Goal: Task Accomplishment & Management: Manage account settings

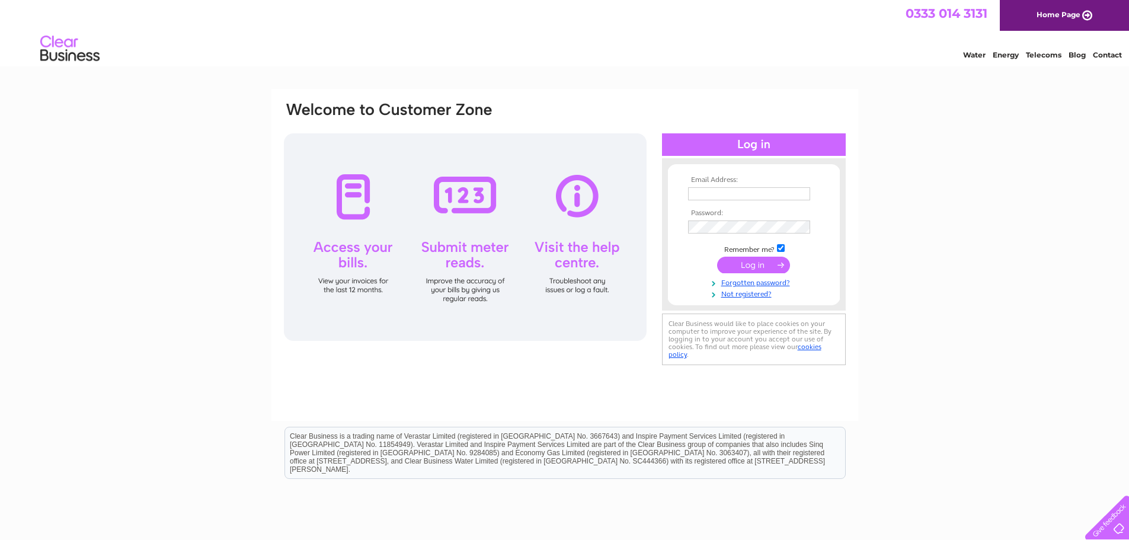
type input "wigtownroadservices@gmail.com"
click at [755, 263] on input "submit" at bounding box center [753, 265] width 73 height 17
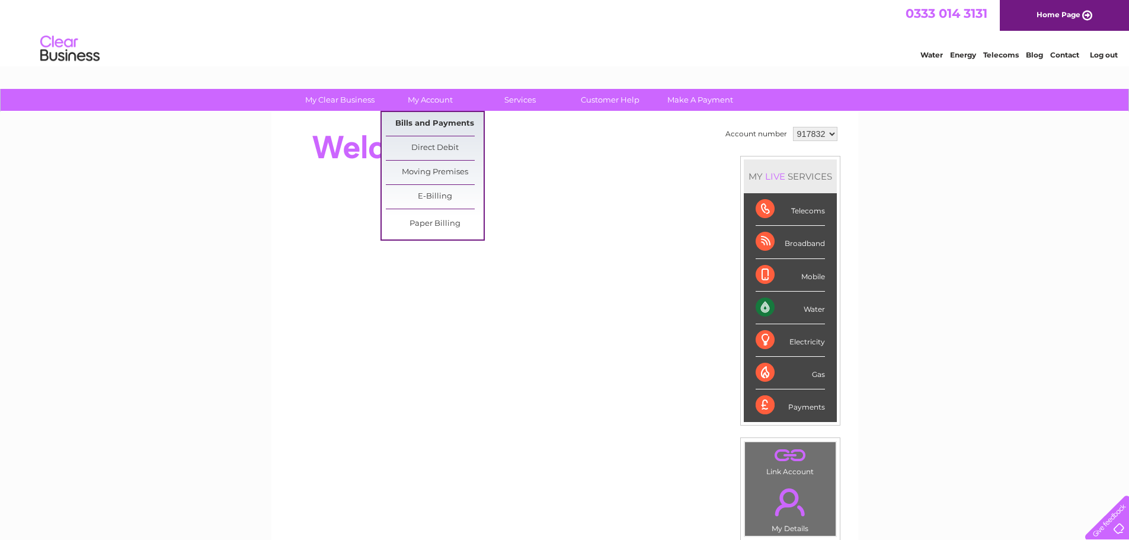
click at [431, 121] on link "Bills and Payments" at bounding box center [435, 124] width 98 height 24
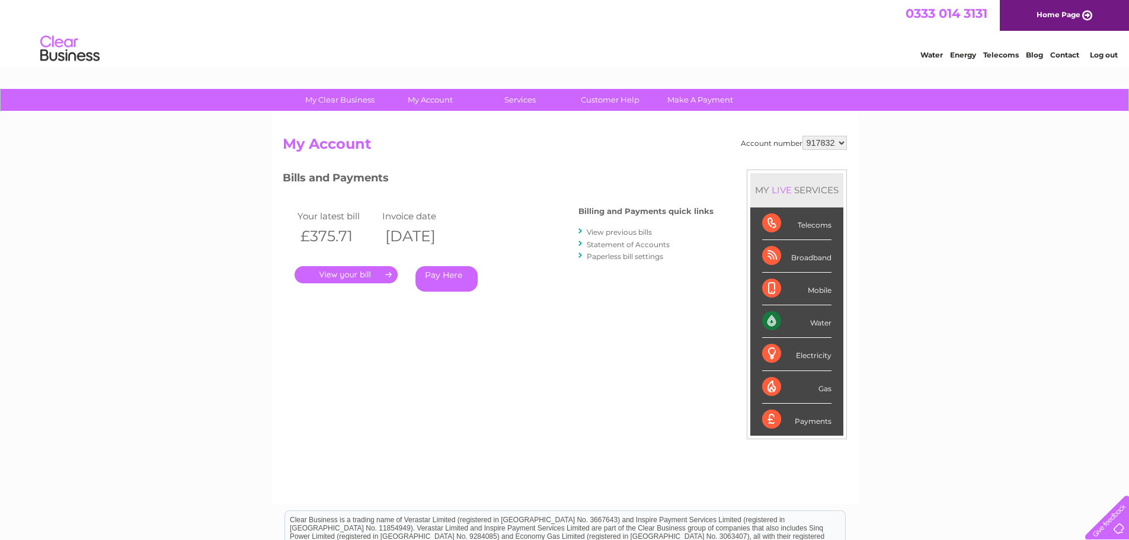
click at [362, 273] on link "." at bounding box center [346, 274] width 103 height 17
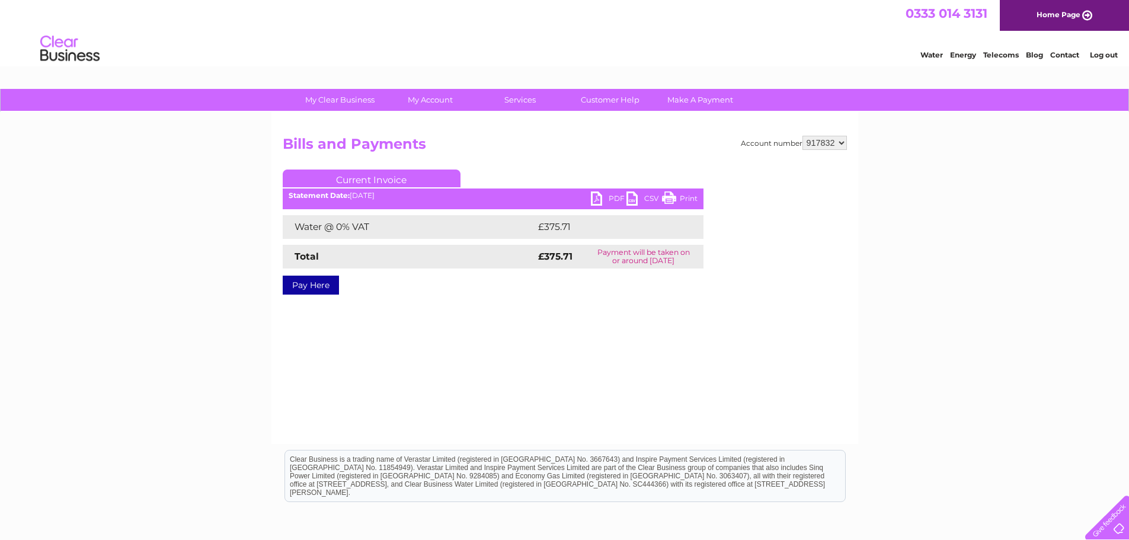
click at [611, 196] on link "PDF" at bounding box center [609, 199] width 36 height 17
